Goal: Navigation & Orientation: Find specific page/section

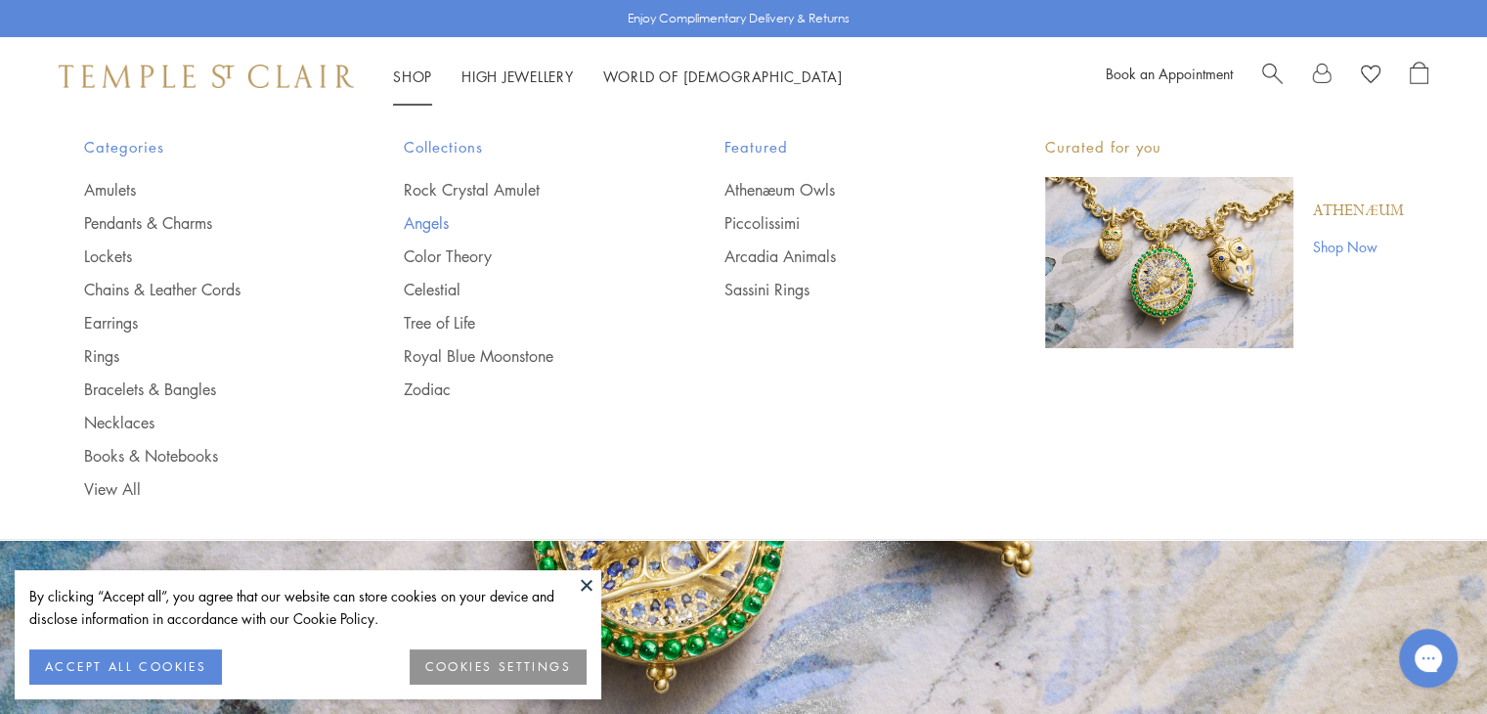
click at [427, 227] on link "Angels" at bounding box center [525, 223] width 242 height 22
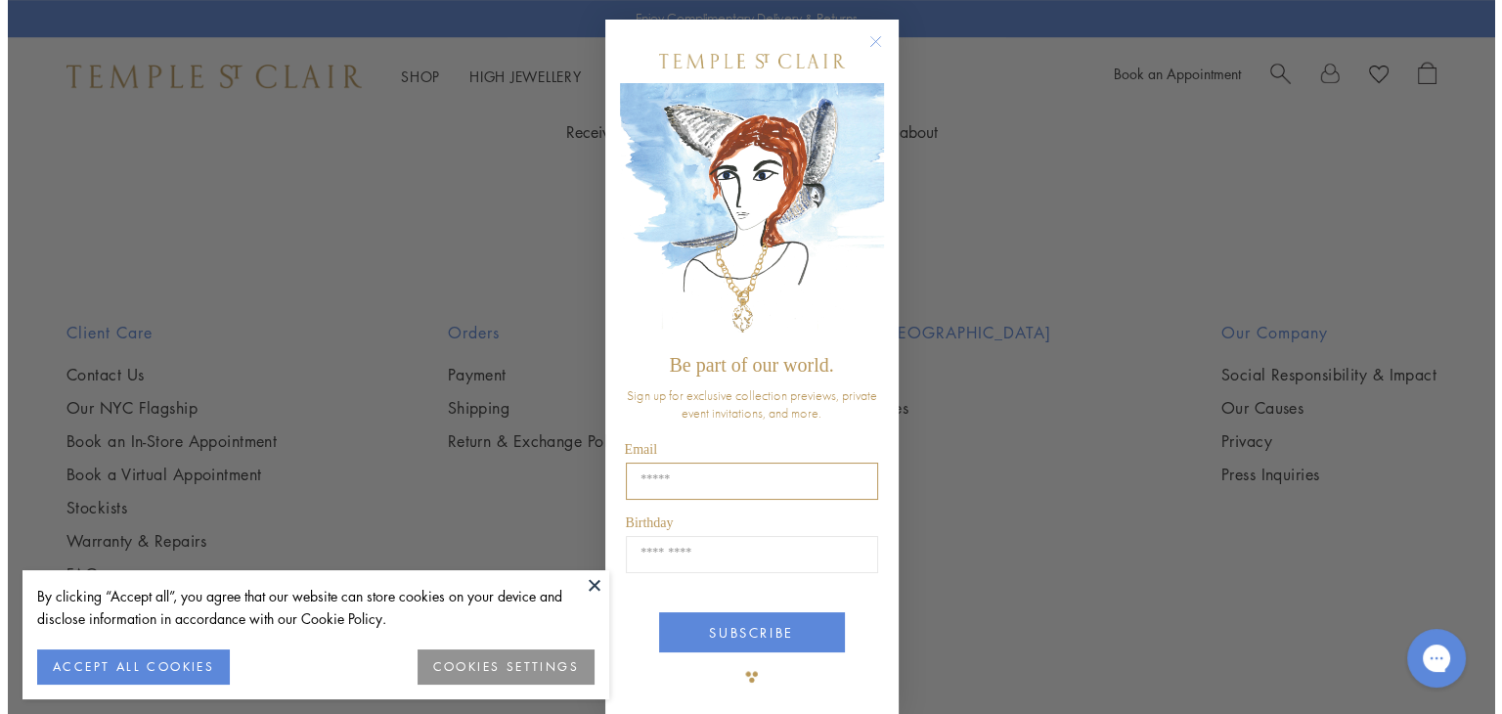
scroll to position [2359, 0]
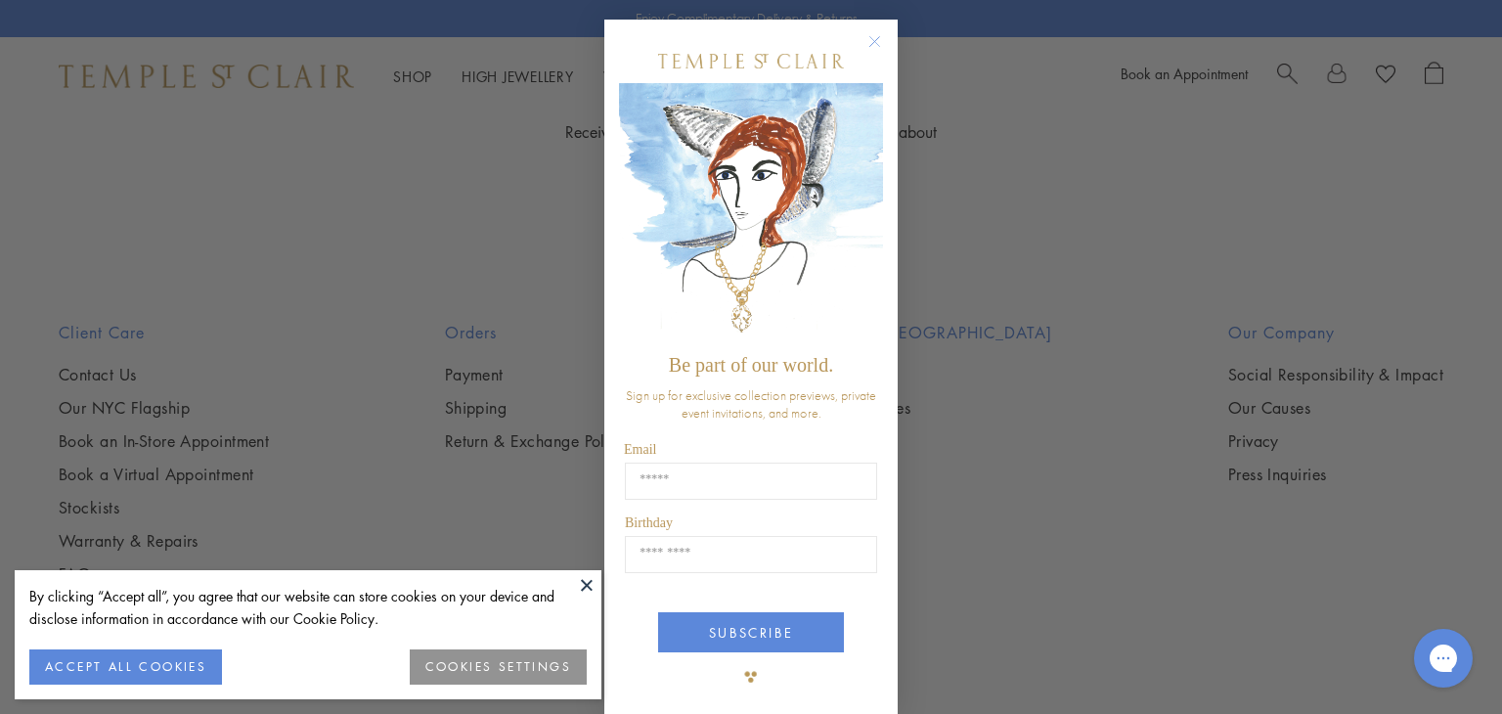
click at [868, 184] on img "POPUP Form" at bounding box center [751, 213] width 264 height 261
click at [868, 48] on circle "Close dialog" at bounding box center [874, 41] width 23 height 23
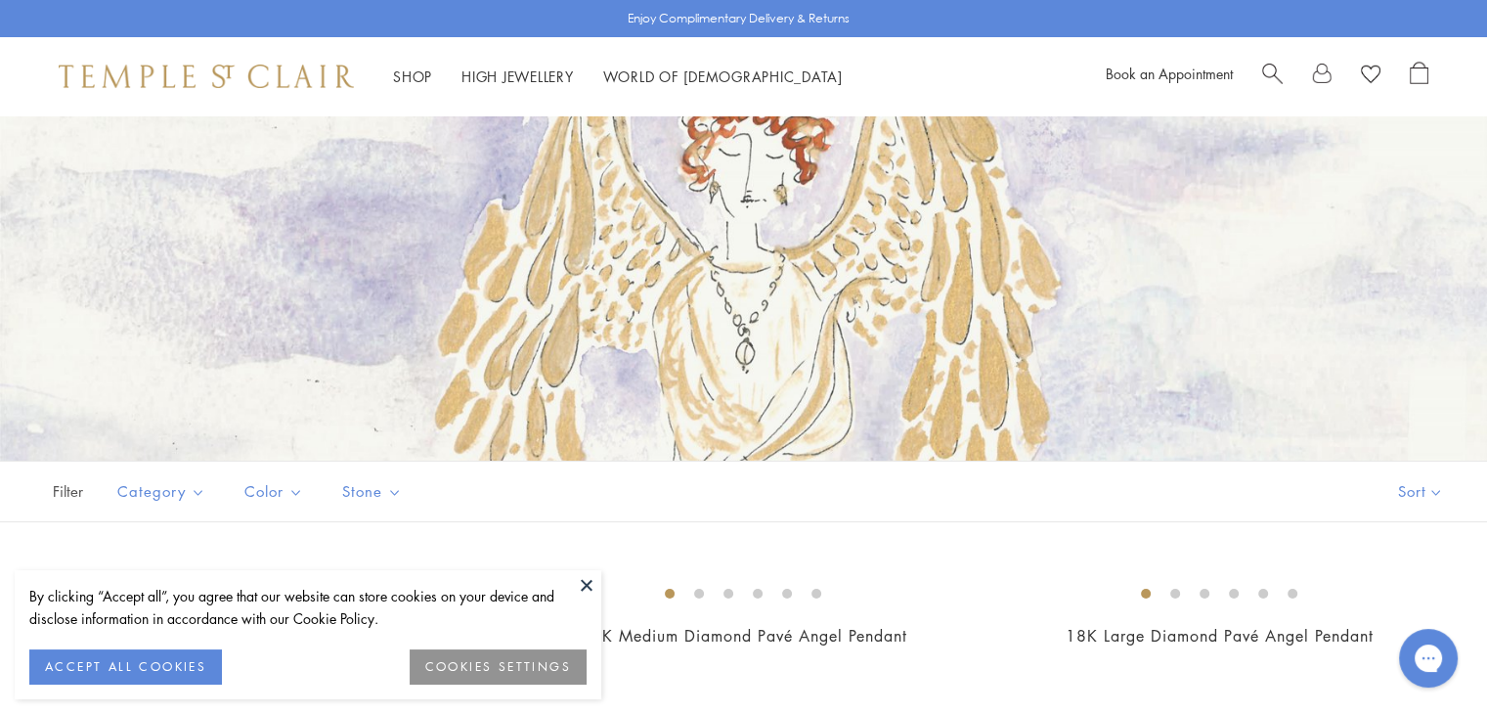
scroll to position [0, 0]
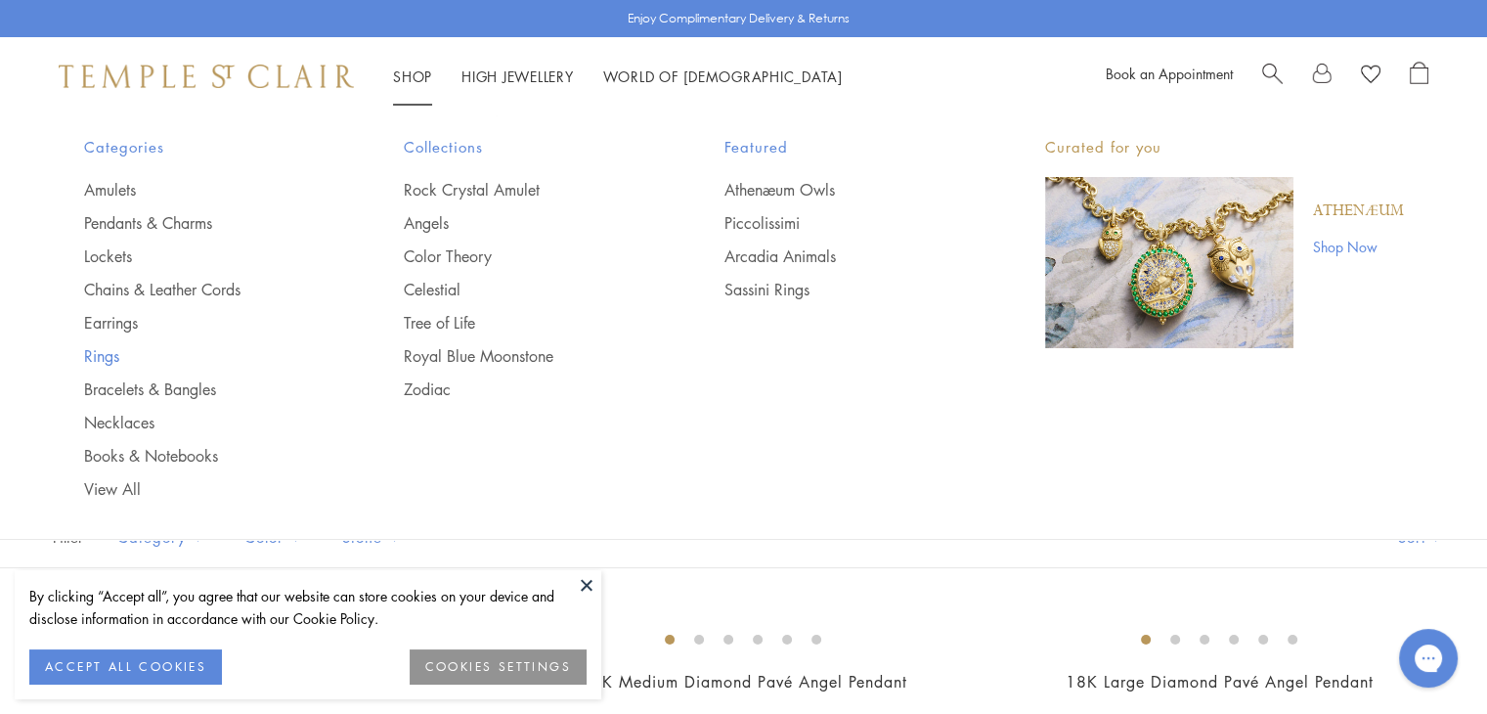
click at [110, 350] on link "Rings" at bounding box center [205, 356] width 242 height 22
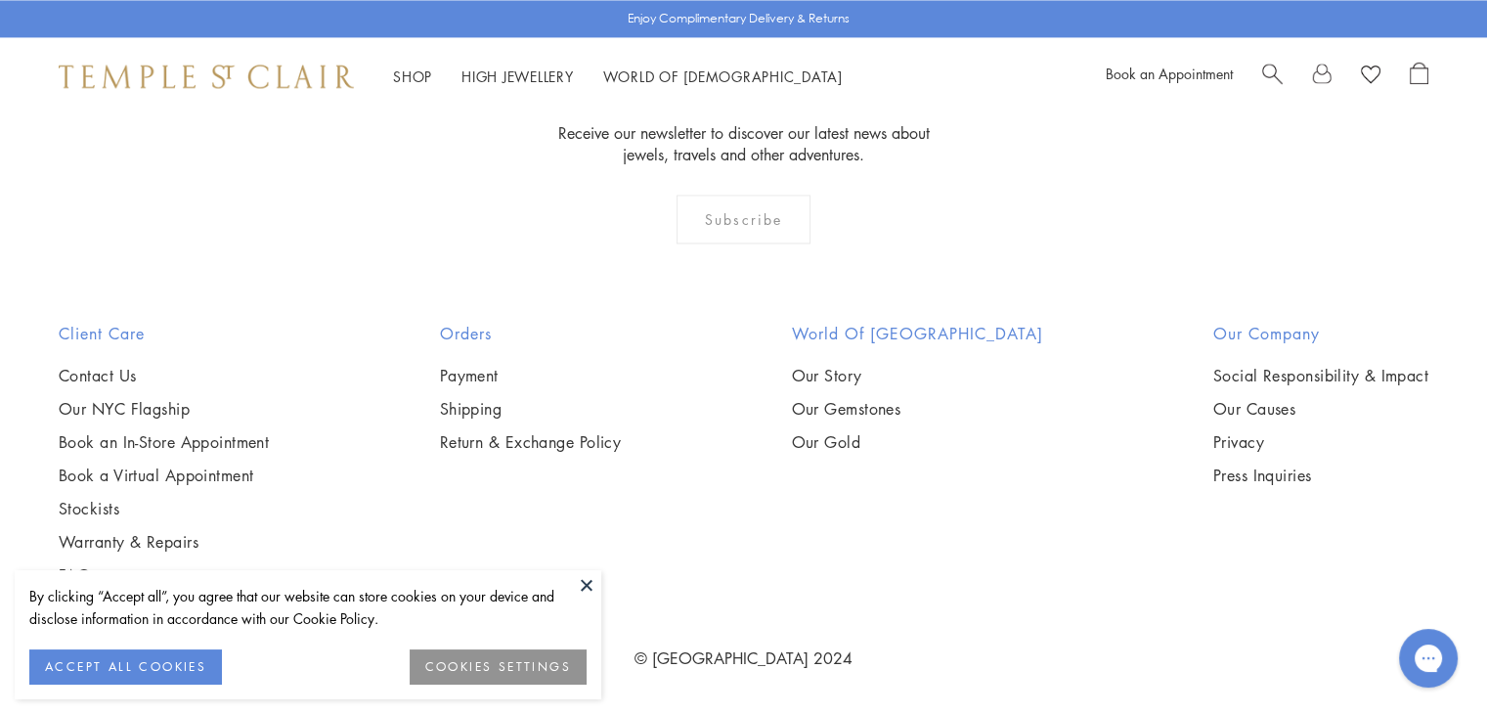
scroll to position [4302, 0]
click at [588, 587] on button at bounding box center [586, 584] width 29 height 29
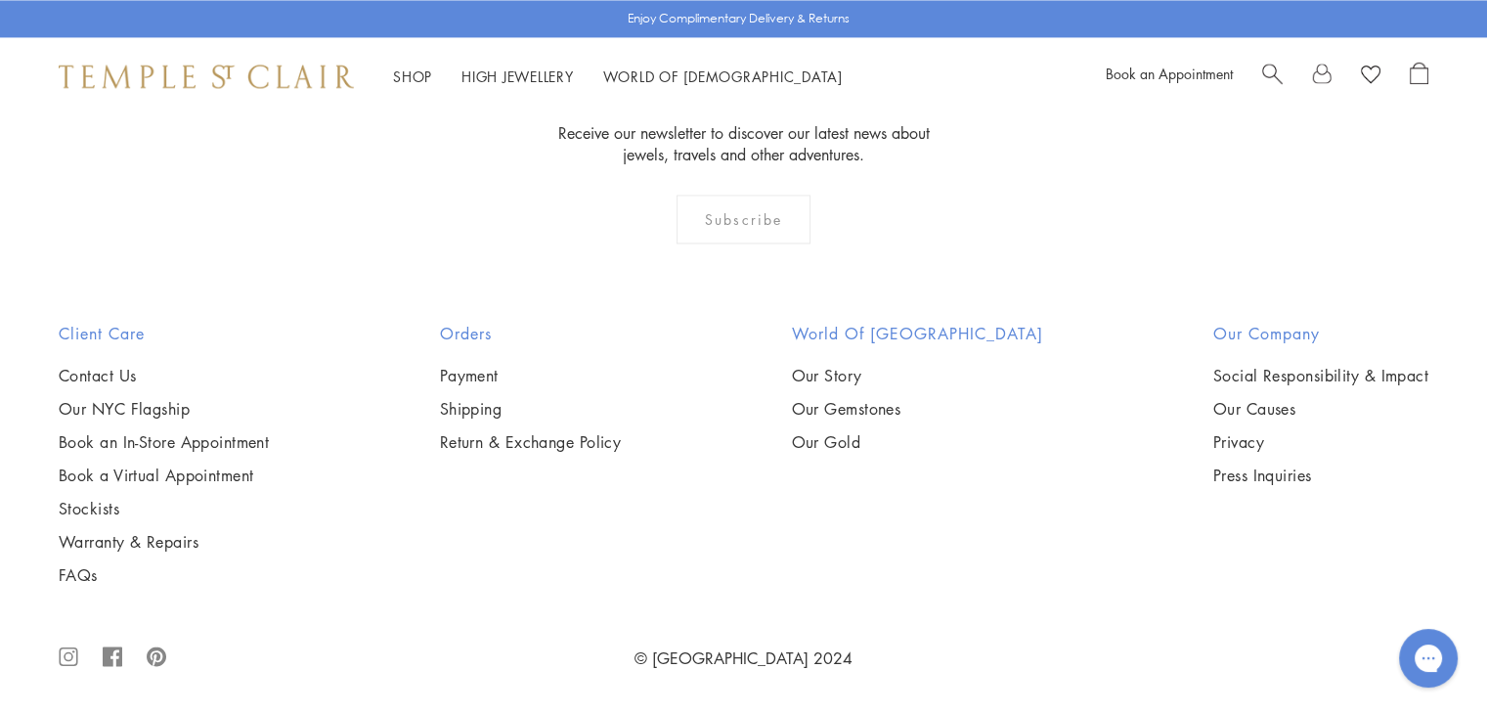
scroll to position [8995, 0]
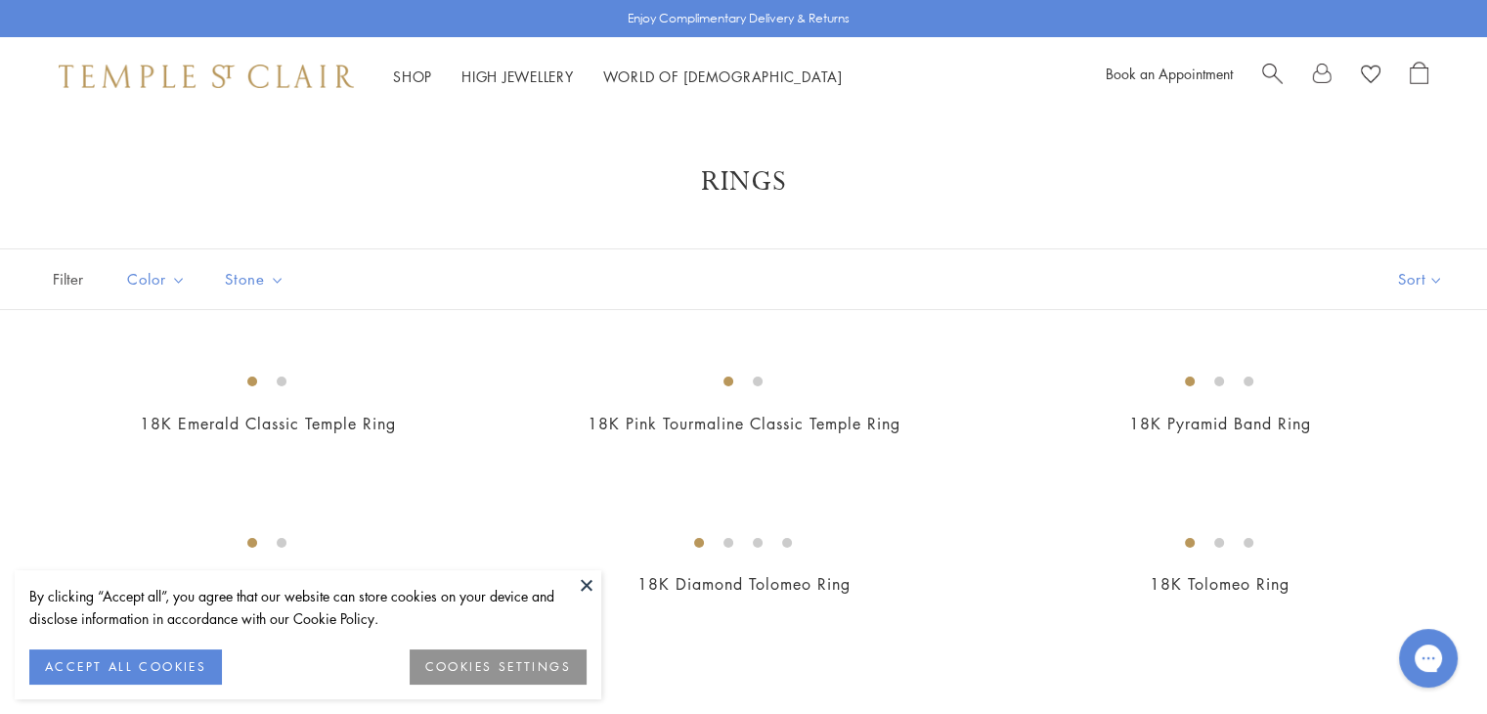
click at [591, 586] on button at bounding box center [586, 584] width 29 height 29
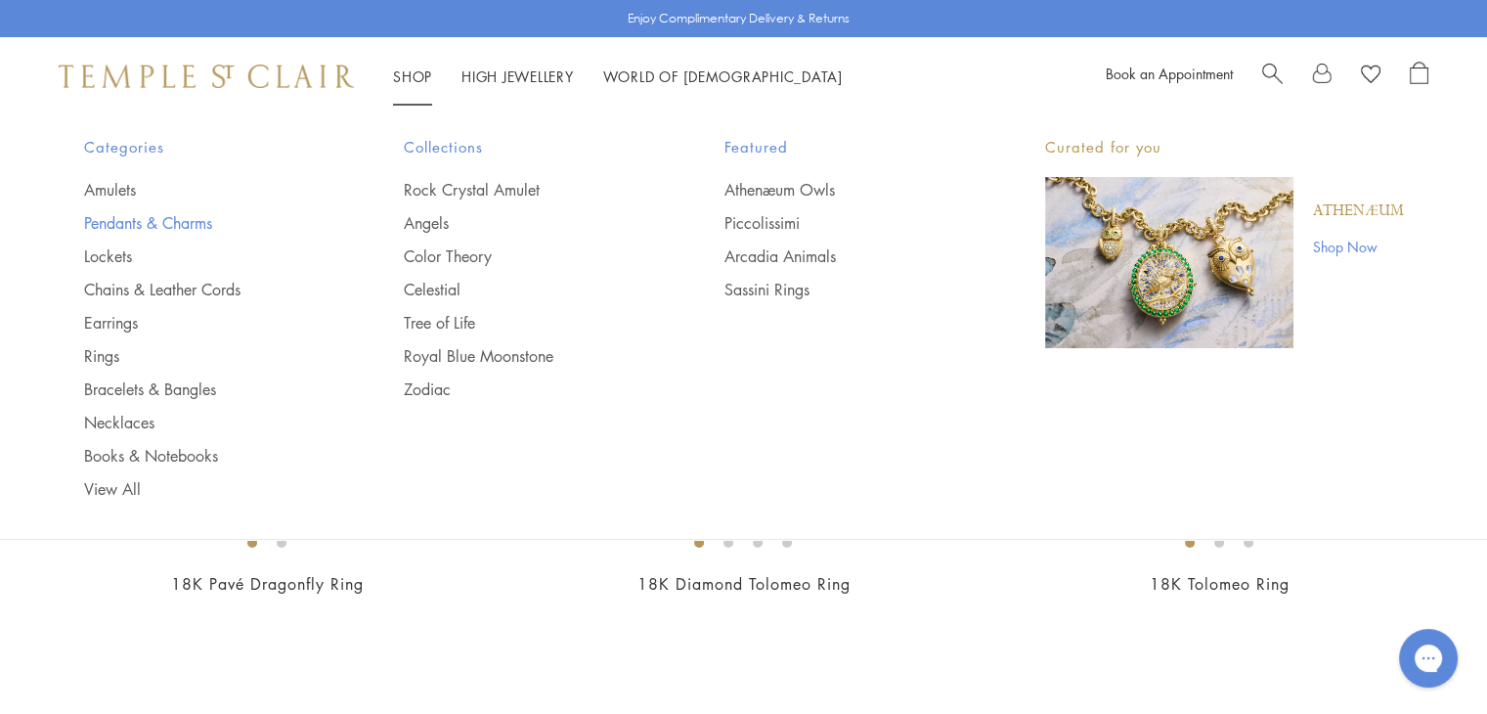
click at [190, 217] on link "Pendants & Charms" at bounding box center [205, 223] width 242 height 22
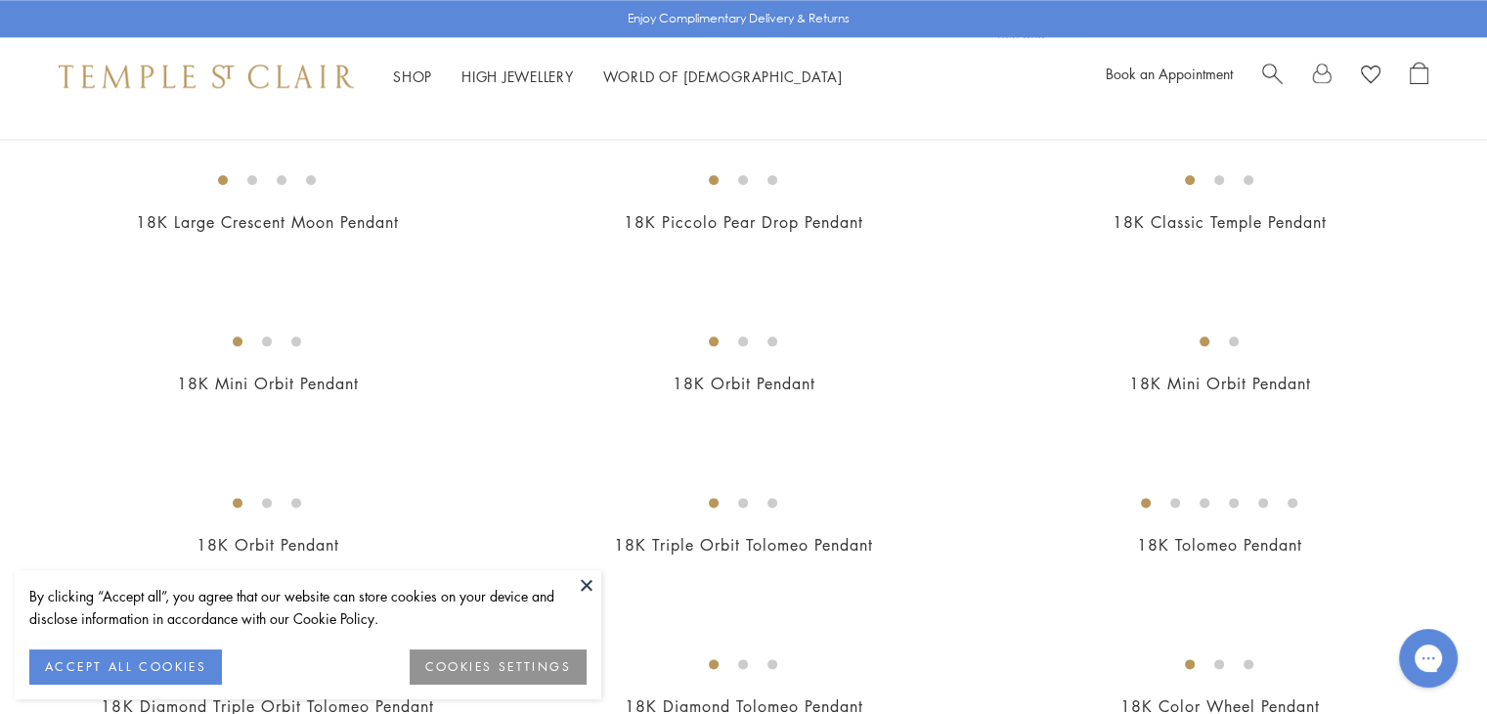
scroll to position [2346, 0]
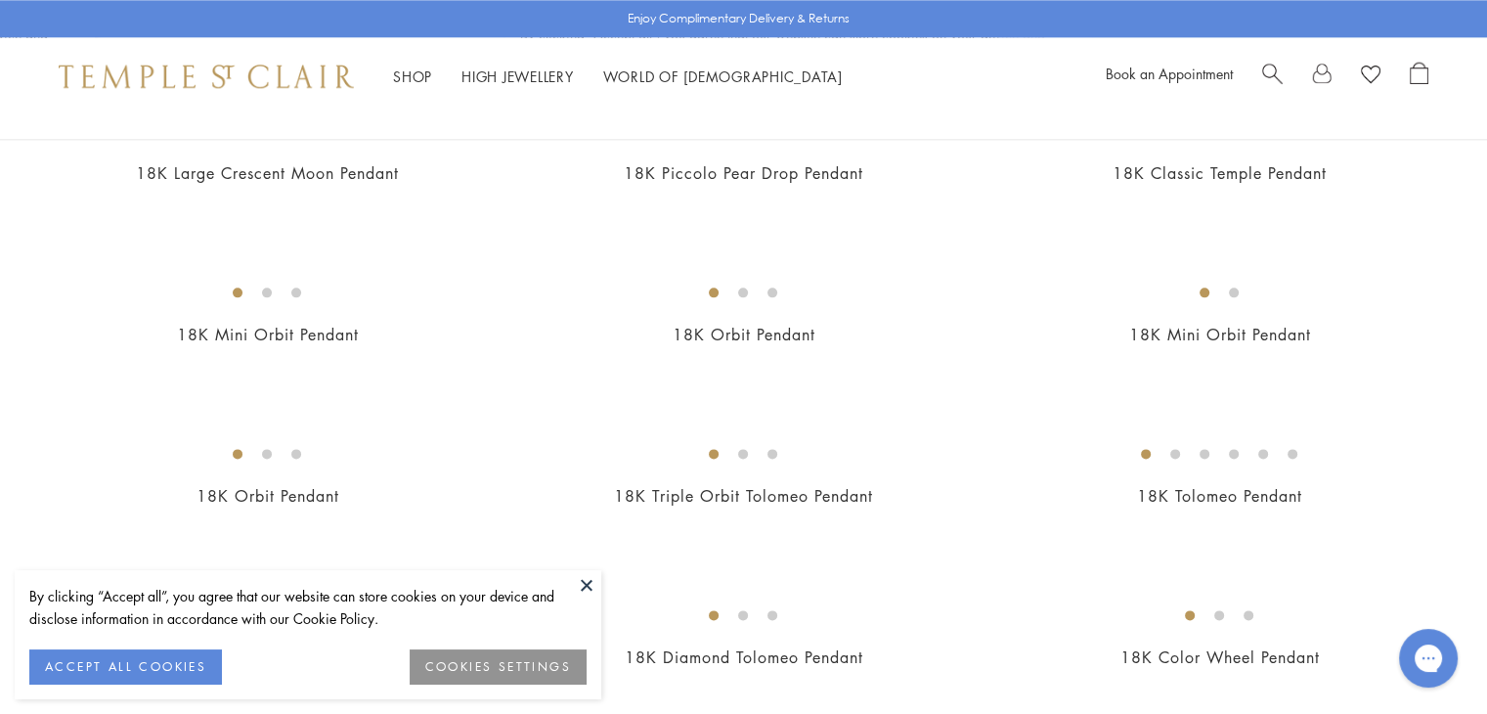
click at [587, 580] on button at bounding box center [586, 584] width 29 height 29
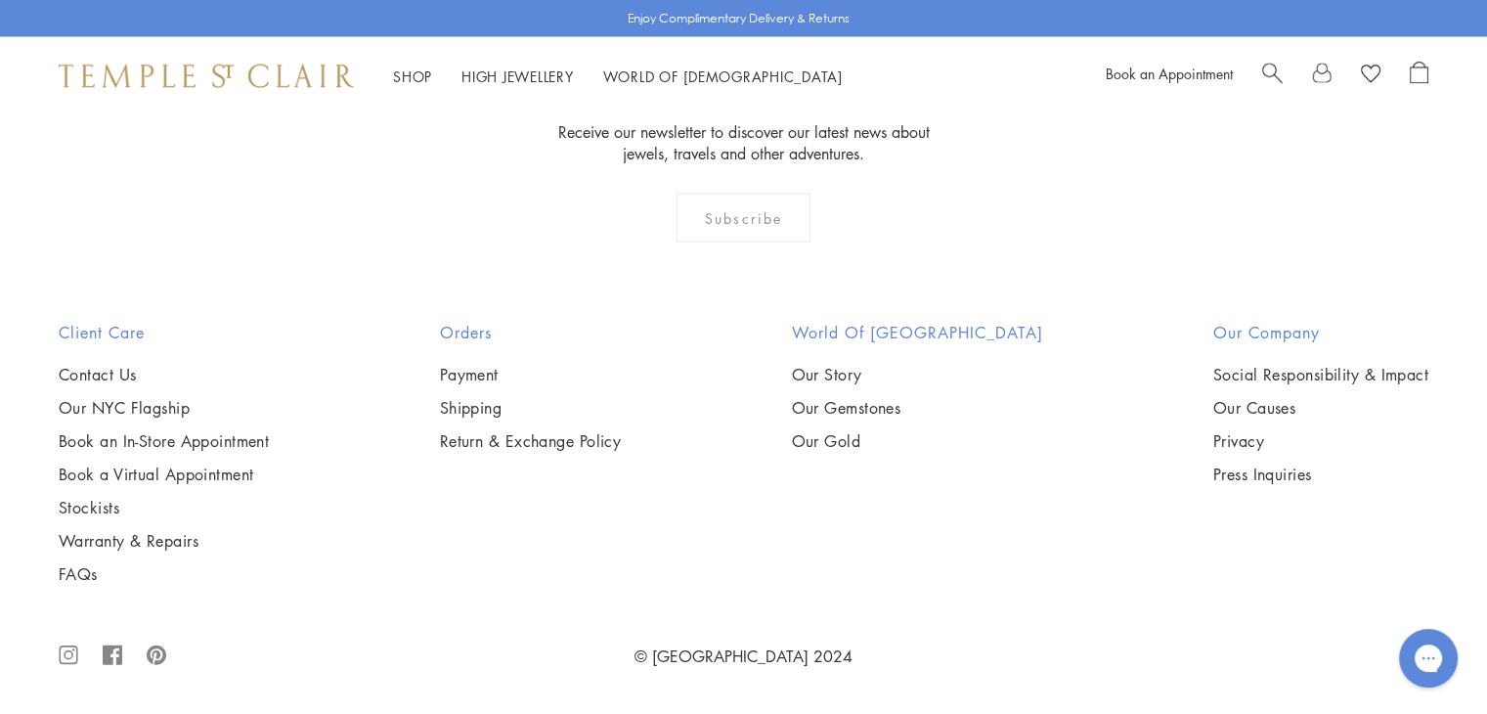
scroll to position [9288, 0]
